Goal: Check status: Check status

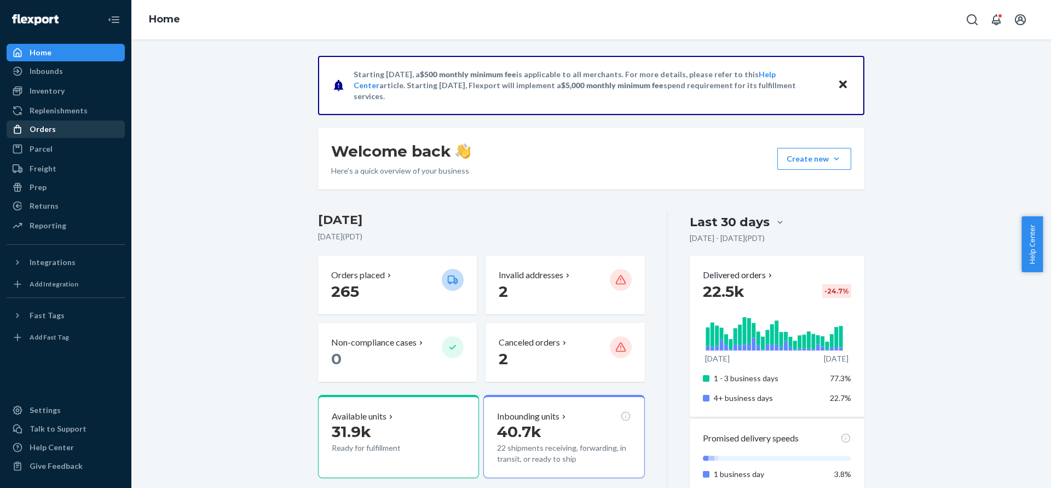
click at [56, 135] on div "Orders" at bounding box center [66, 129] width 116 height 15
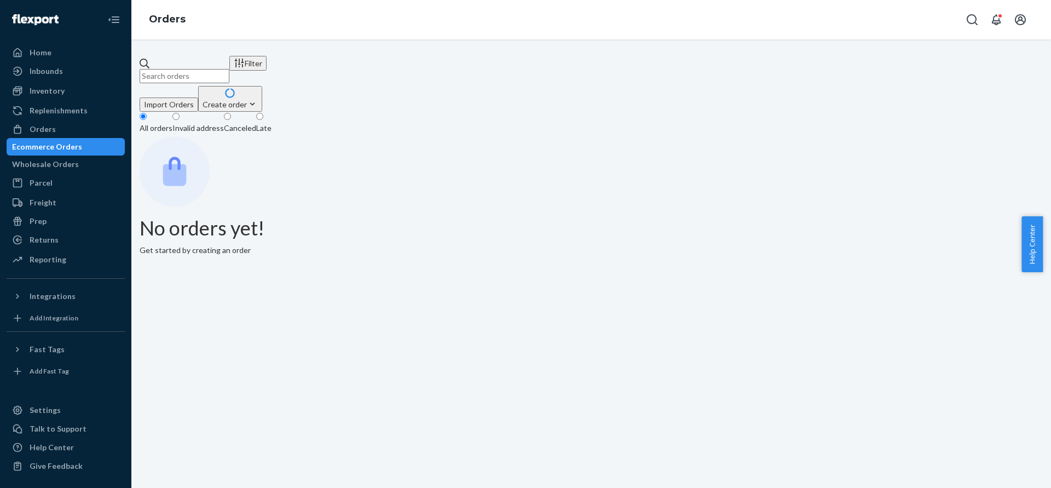
click at [229, 76] on input "text" at bounding box center [185, 76] width 90 height 14
paste input "#US25341465"
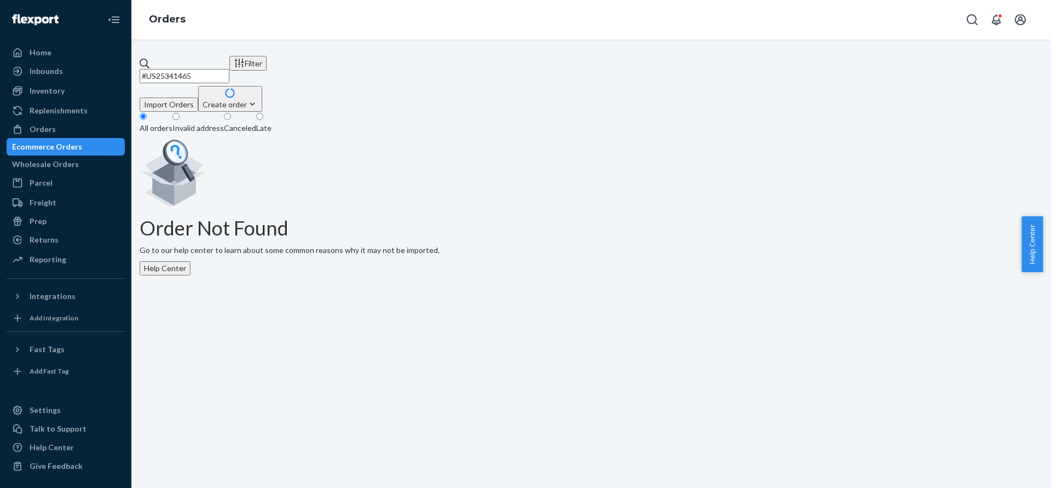
type input "#US25341465"
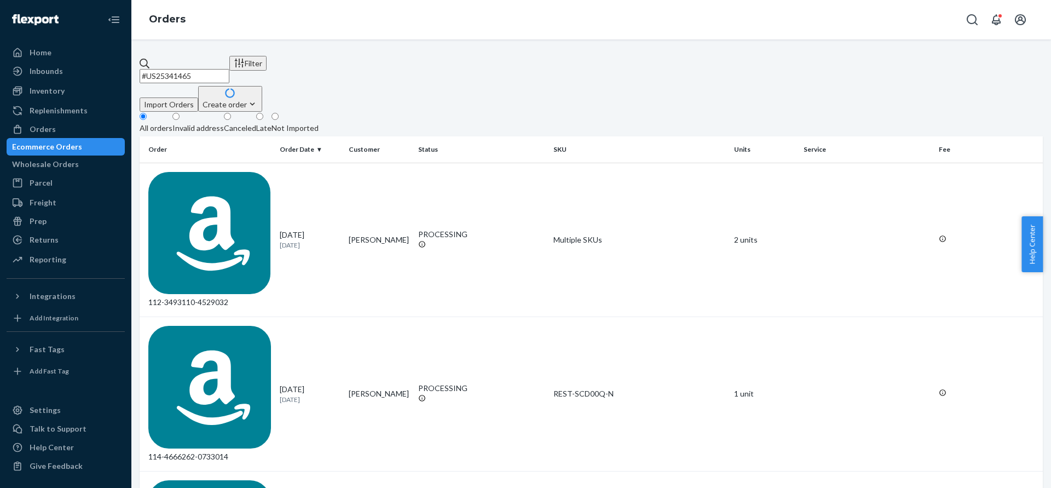
click at [229, 72] on input "#US25341465" at bounding box center [185, 76] width 90 height 14
click at [49, 126] on div "Orders" at bounding box center [43, 129] width 26 height 11
click at [56, 128] on div "Orders" at bounding box center [66, 129] width 116 height 15
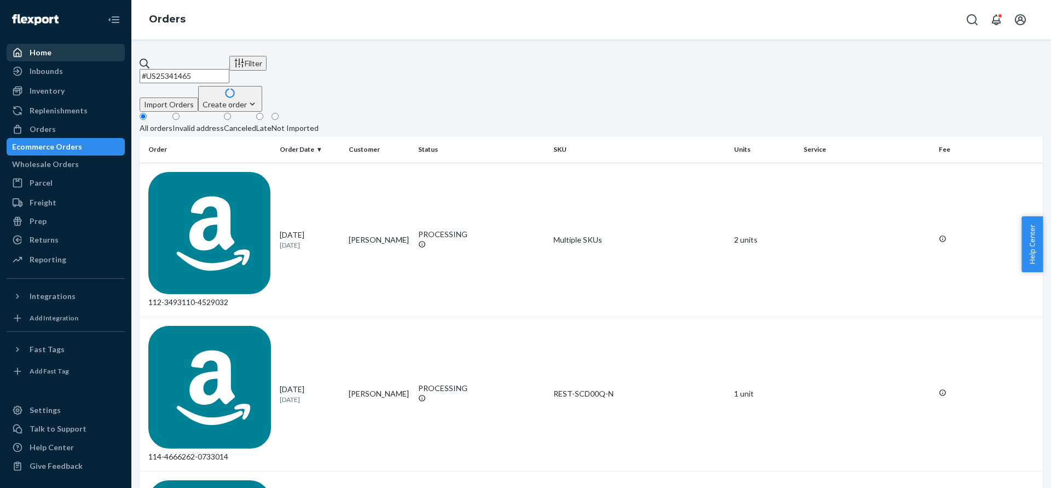
click at [44, 51] on div "Home" at bounding box center [41, 52] width 22 height 11
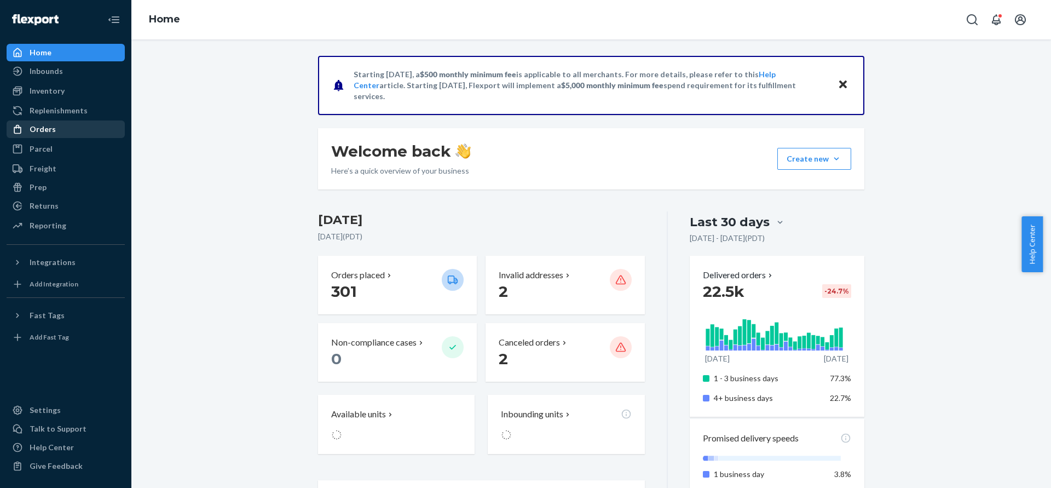
click at [54, 134] on div "Orders" at bounding box center [66, 129] width 116 height 15
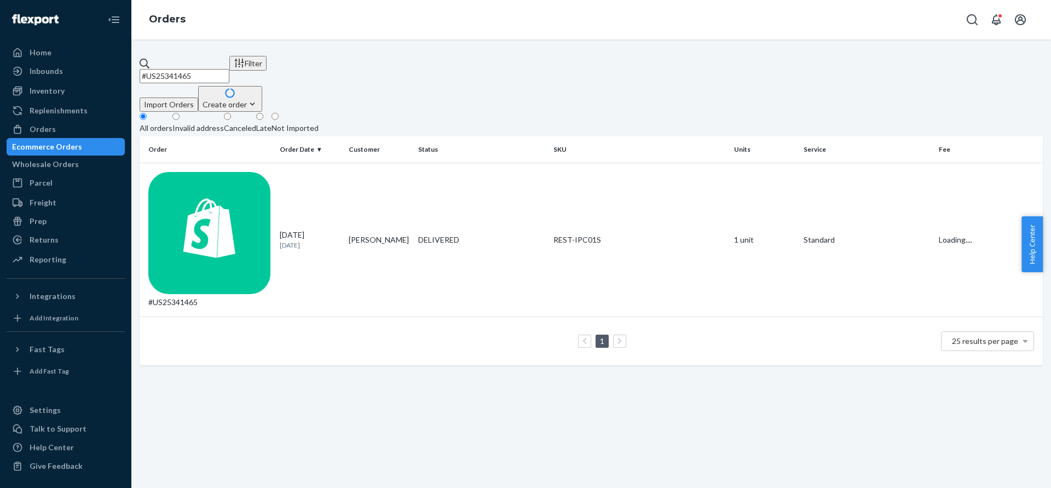
click at [210, 69] on input "#US25341465" at bounding box center [185, 76] width 90 height 14
click at [217, 172] on div "#US25341465" at bounding box center [209, 240] width 123 height 136
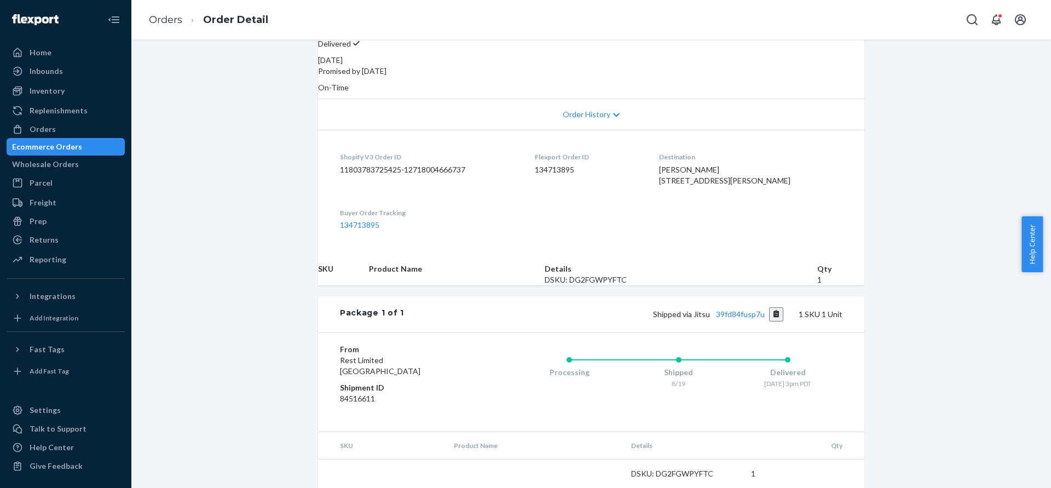
scroll to position [247, 0]
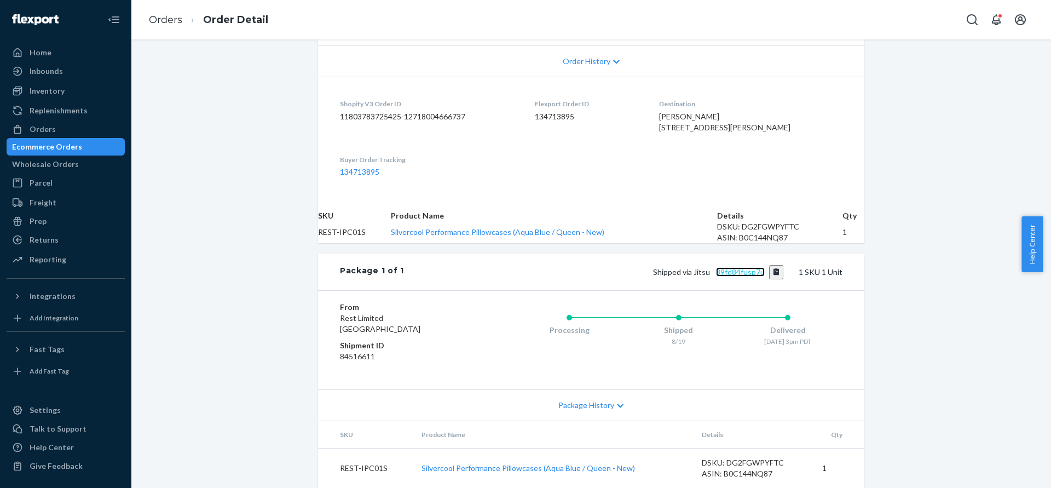
click at [719, 276] on link "39fd84fusp7u" at bounding box center [740, 271] width 49 height 9
